Goal: Information Seeking & Learning: Learn about a topic

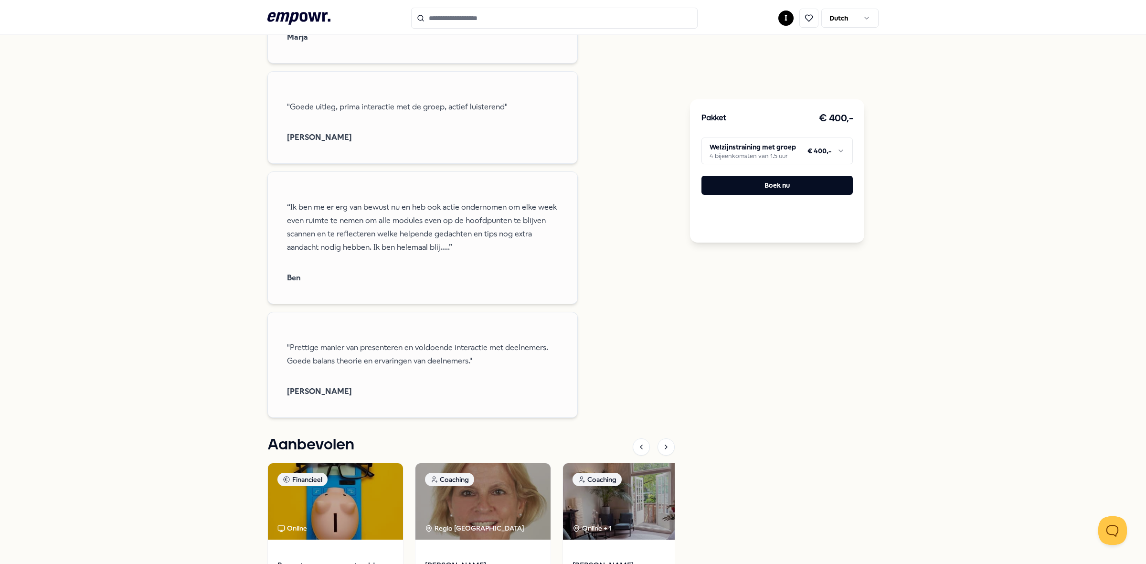
scroll to position [1105, 0]
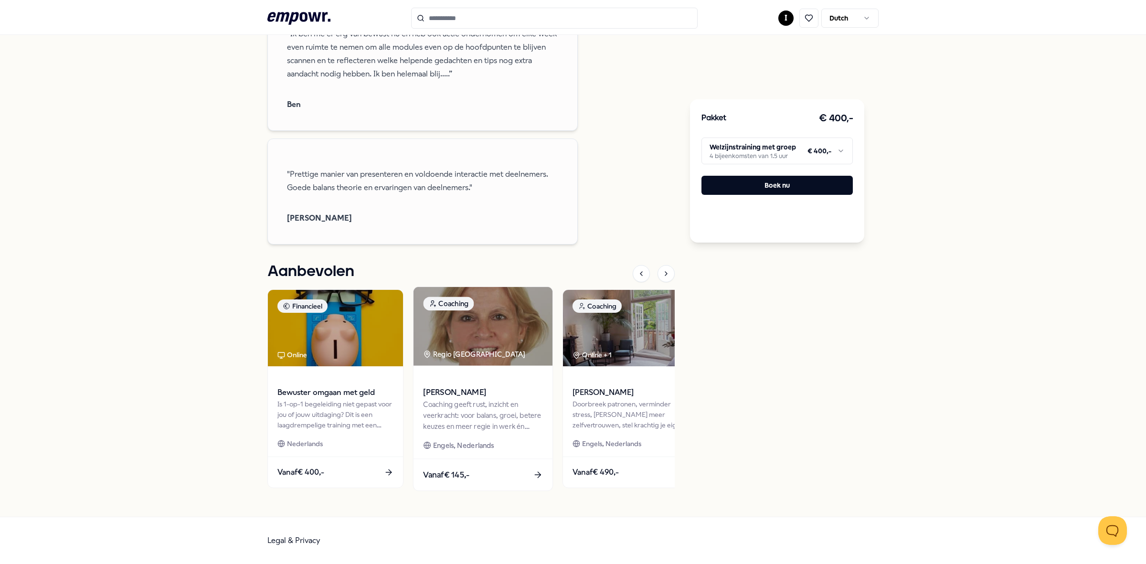
click at [466, 409] on div "Coaching geeft rust, inzicht en veerkracht: voor balans, groei, betere keuzes e…" at bounding box center [482, 415] width 119 height 33
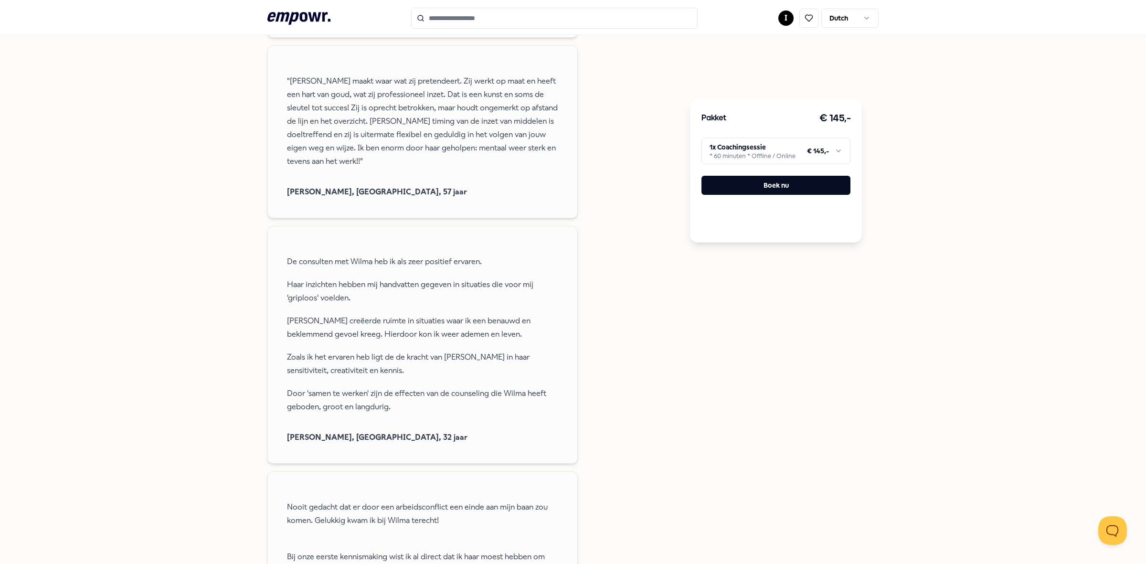
scroll to position [2151, 0]
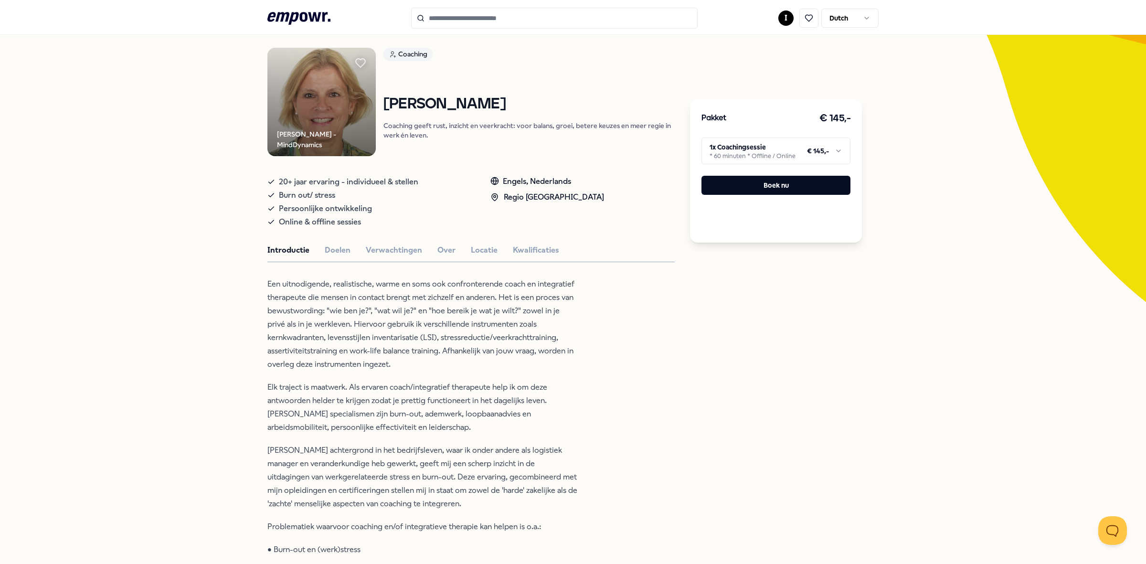
scroll to position [0, 0]
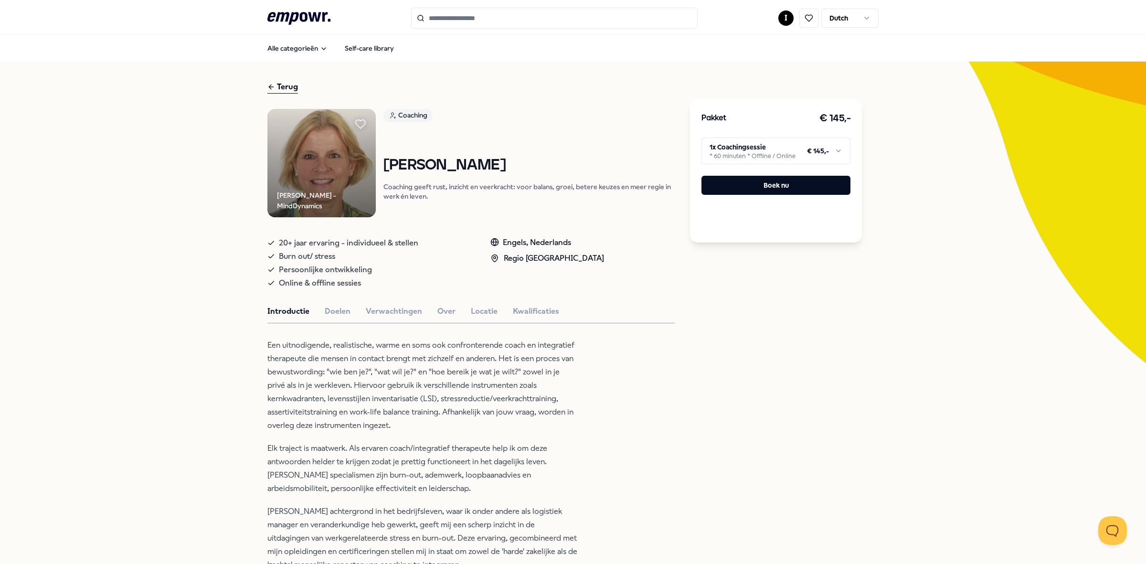
click at [282, 85] on div "Terug" at bounding box center [282, 87] width 31 height 13
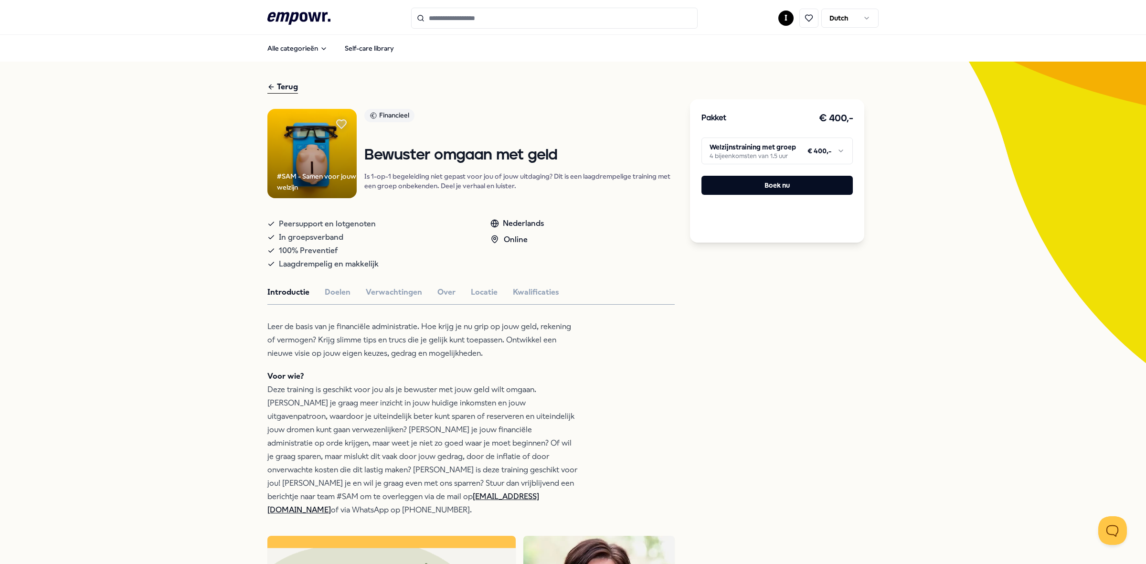
click at [273, 87] on div "Terug" at bounding box center [282, 87] width 31 height 13
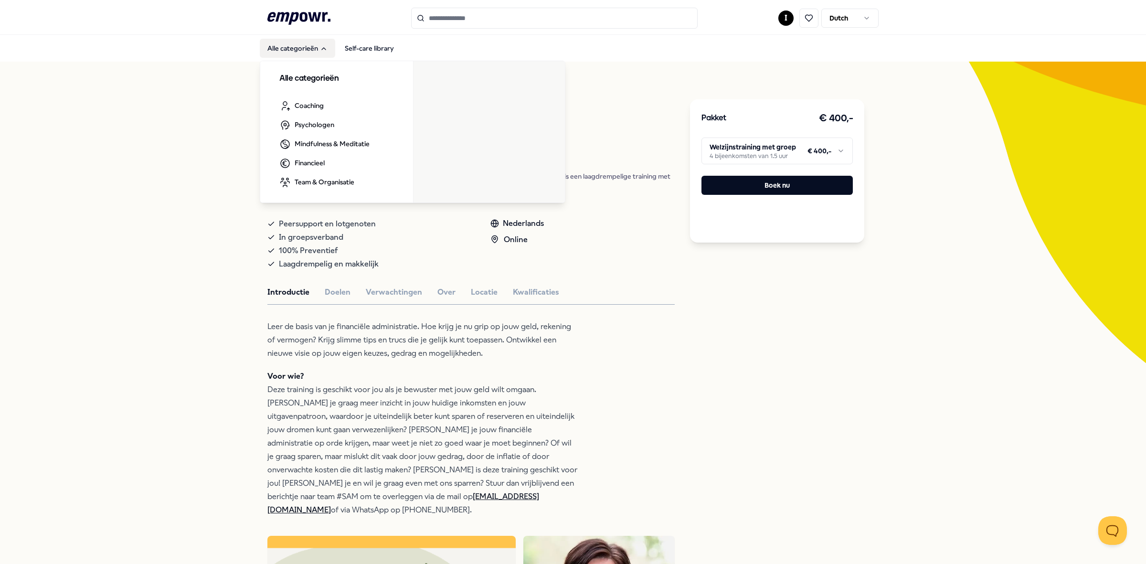
click at [262, 45] on button "Alle categorieën" at bounding box center [297, 48] width 75 height 19
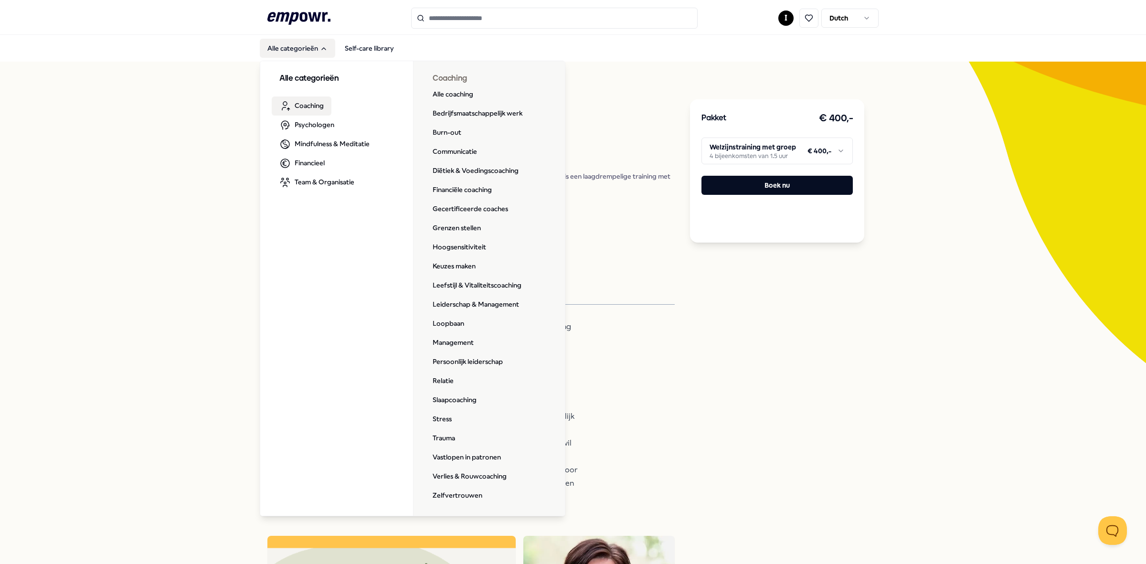
click at [304, 106] on span "Coaching" at bounding box center [309, 105] width 29 height 11
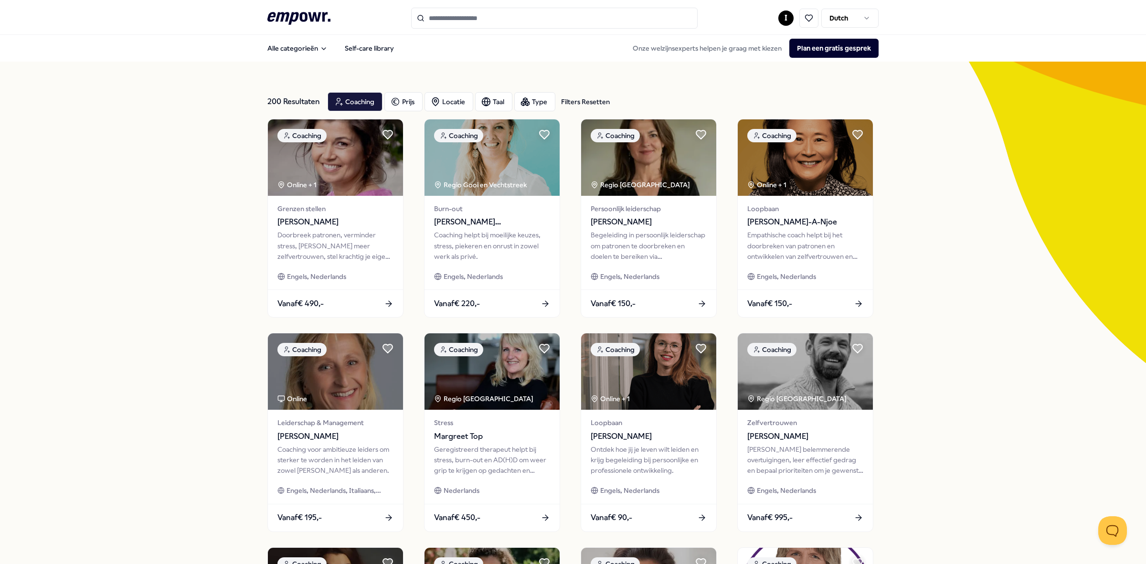
click at [946, 174] on div "200 Resultaten Filters Resetten Coaching Prijs Locatie Taal Type Filters Resett…" at bounding box center [573, 435] width 1146 height 746
